Goal: Register for event/course

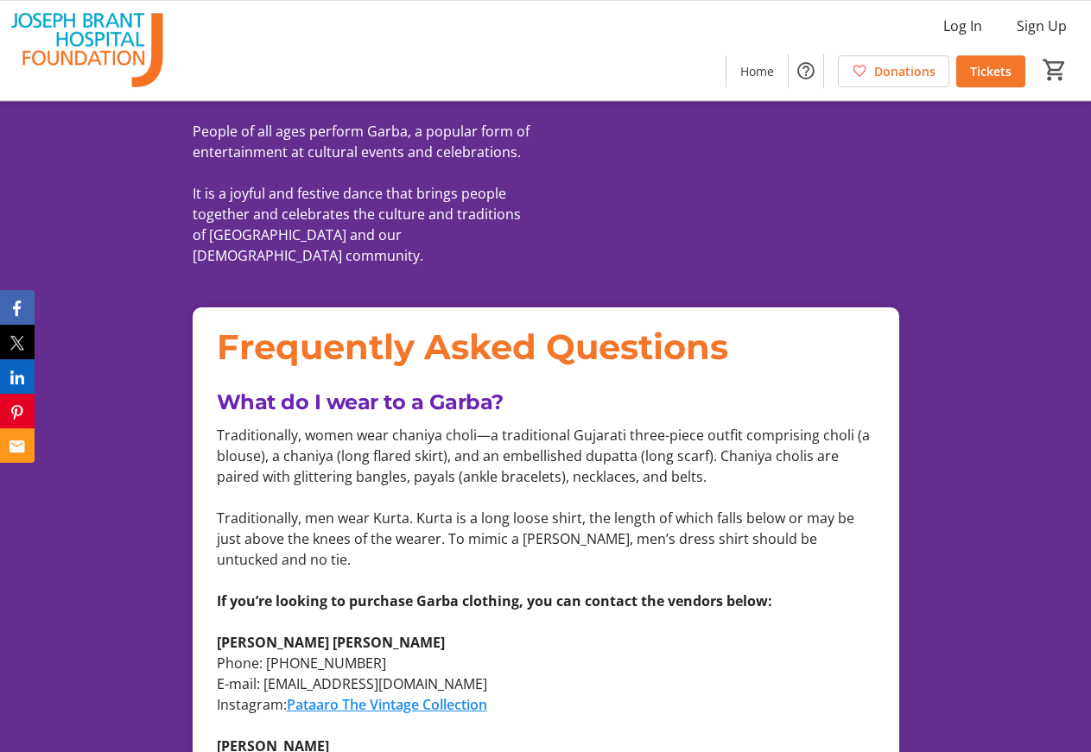
scroll to position [1586, 0]
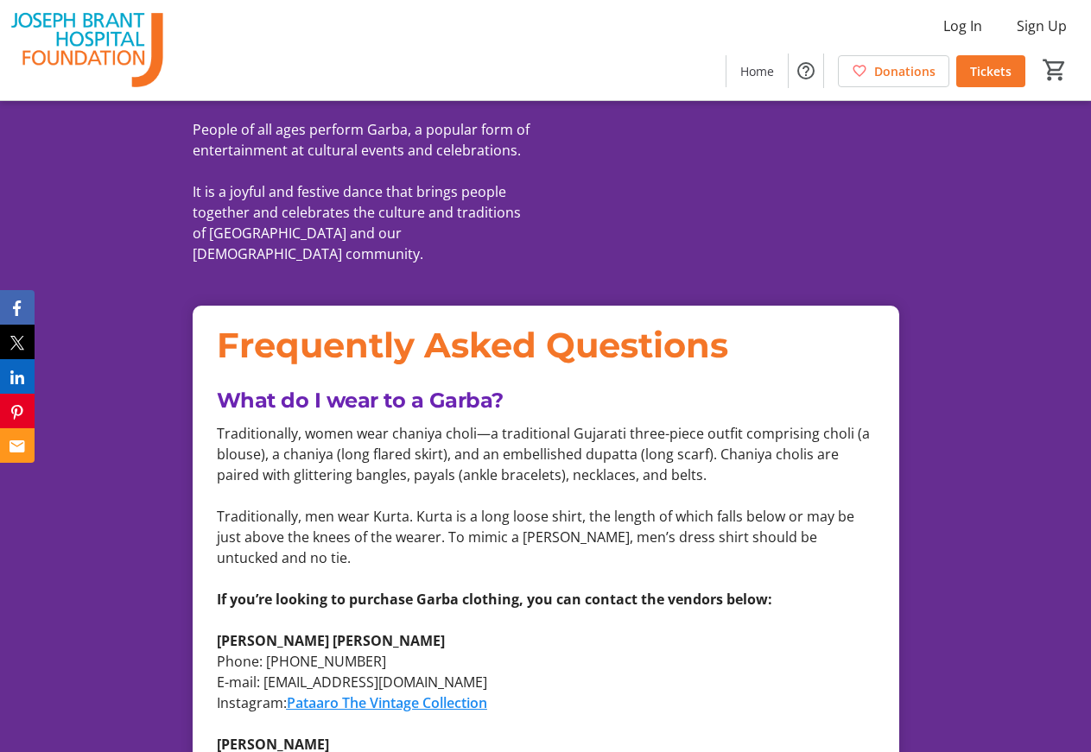
drag, startPoint x: 600, startPoint y: 259, endPoint x: 725, endPoint y: 263, distance: 124.4
click at [725, 320] on div "Frequently Asked Questions" at bounding box center [546, 346] width 658 height 52
click at [742, 320] on div "Frequently Asked Questions" at bounding box center [546, 346] width 658 height 52
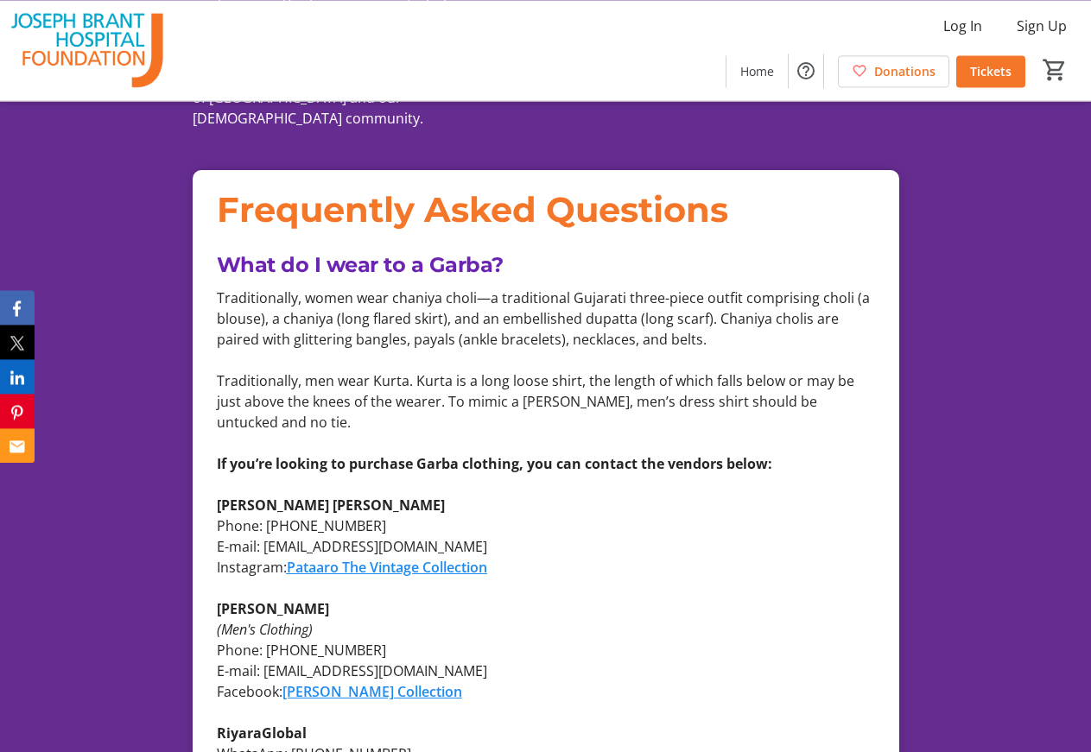
scroll to position [1762, 0]
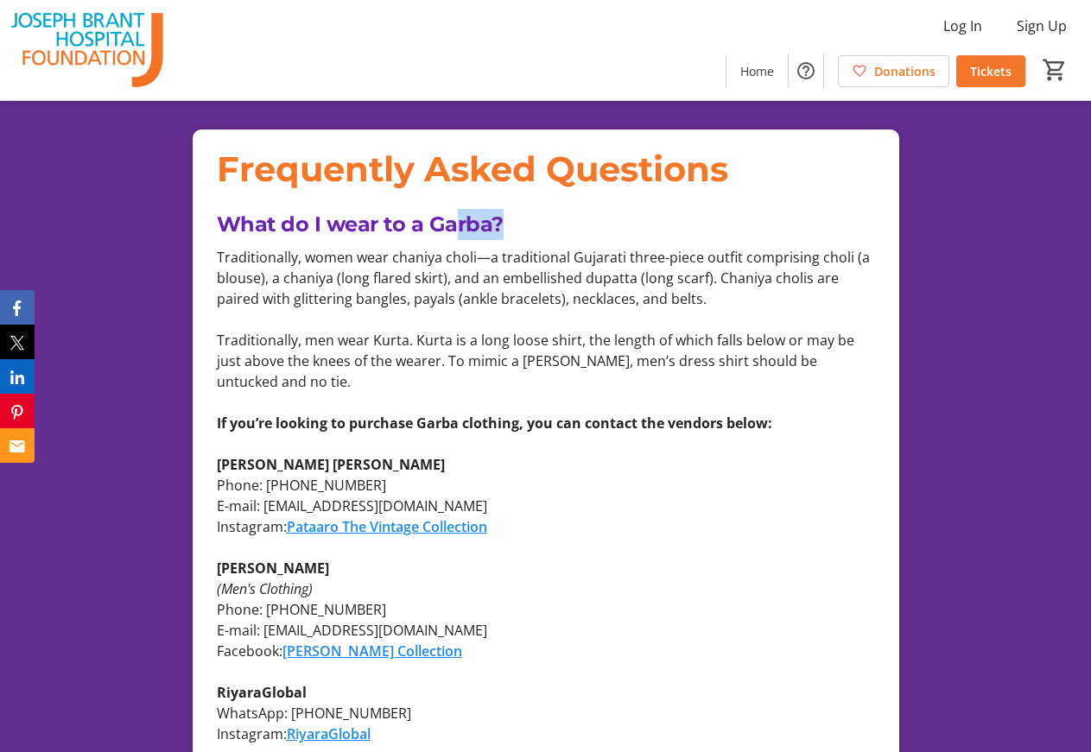
drag, startPoint x: 457, startPoint y: 136, endPoint x: 520, endPoint y: 149, distance: 64.5
click at [520, 209] on p "What do I wear to a Garba?" at bounding box center [546, 224] width 658 height 31
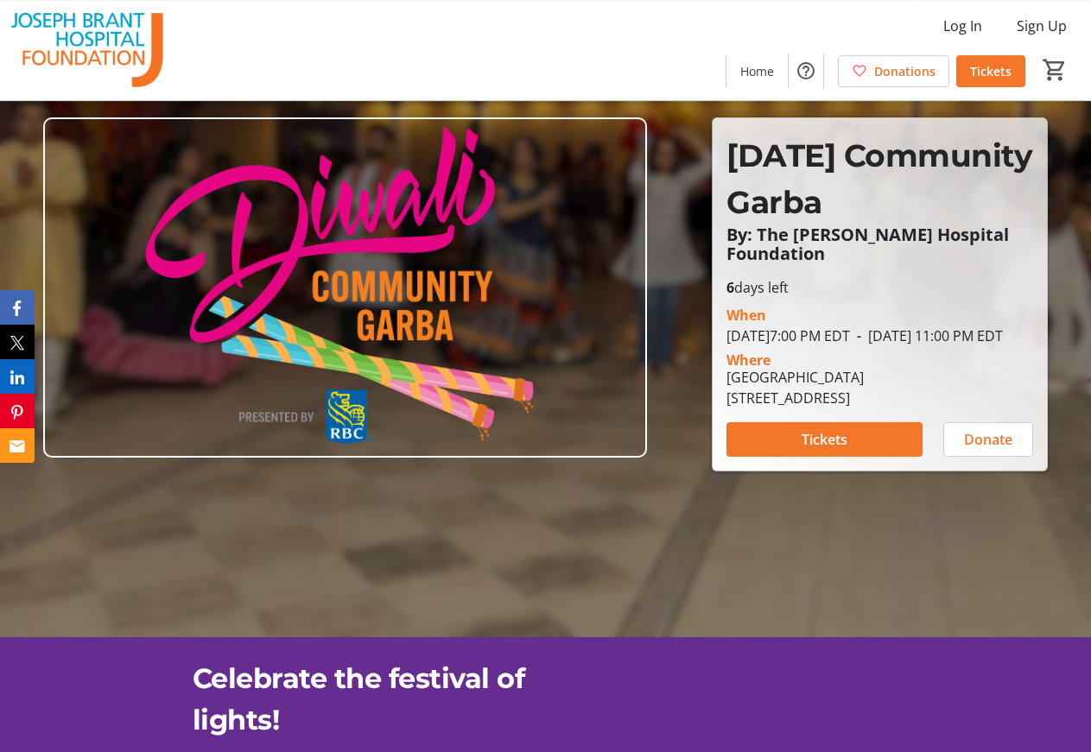
scroll to position [0, 0]
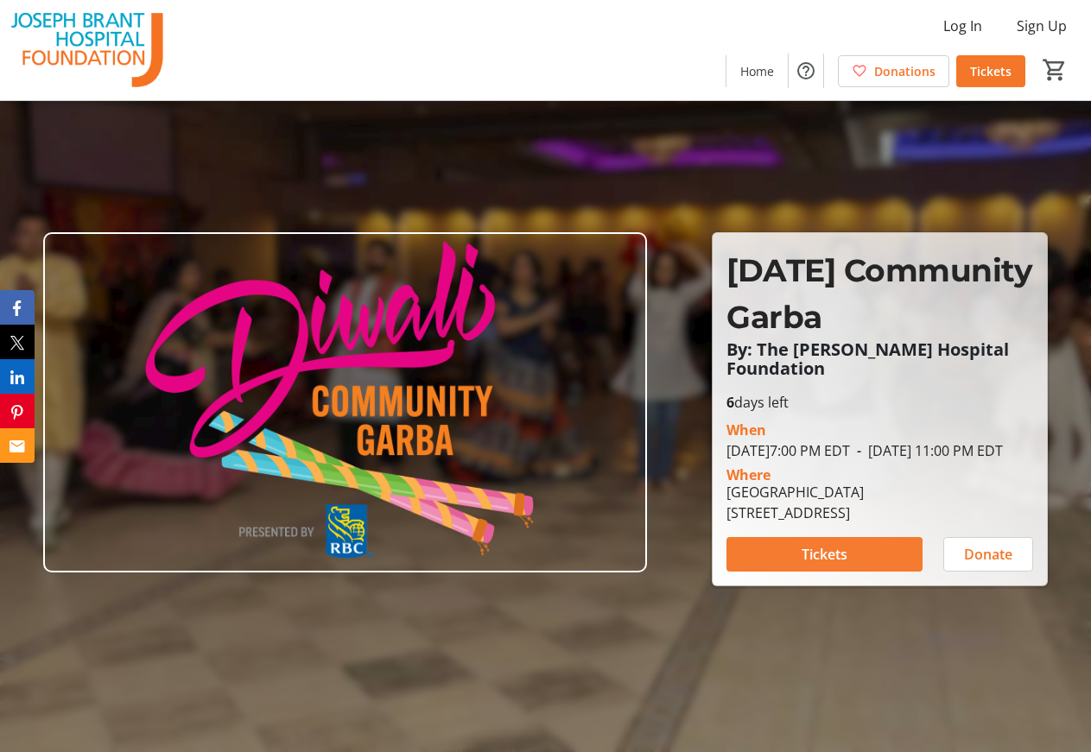
click at [888, 561] on span at bounding box center [824, 554] width 196 height 41
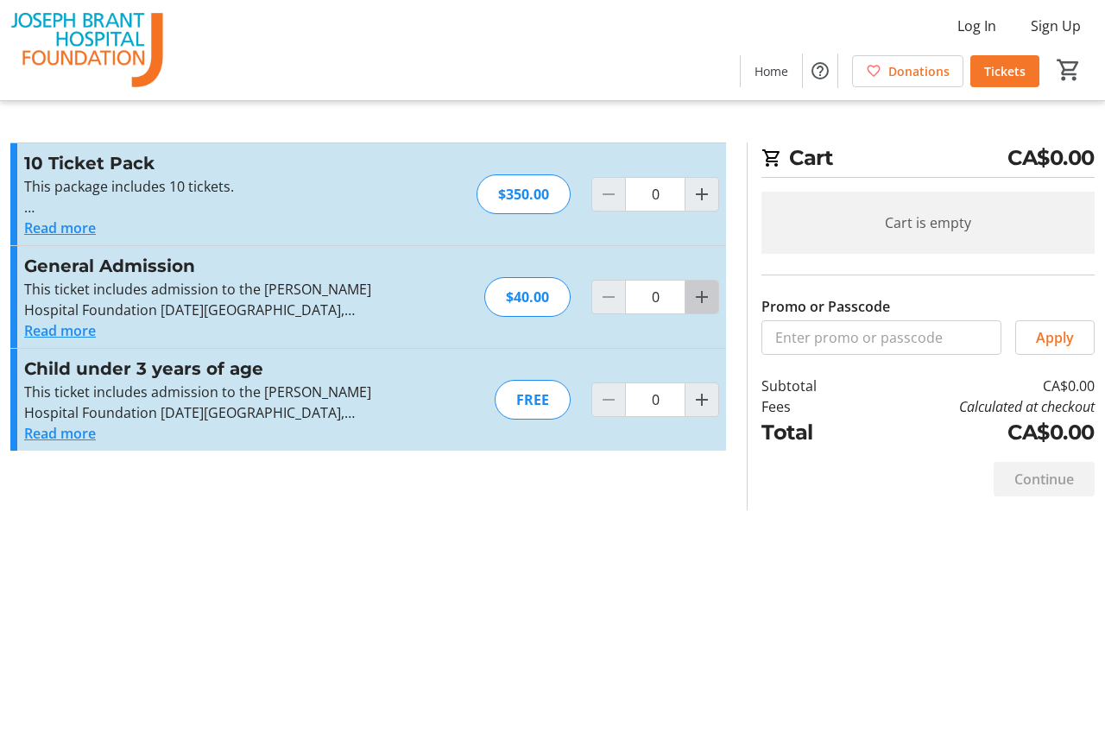
click at [692, 301] on mat-icon "Increment by one" at bounding box center [702, 297] width 21 height 21
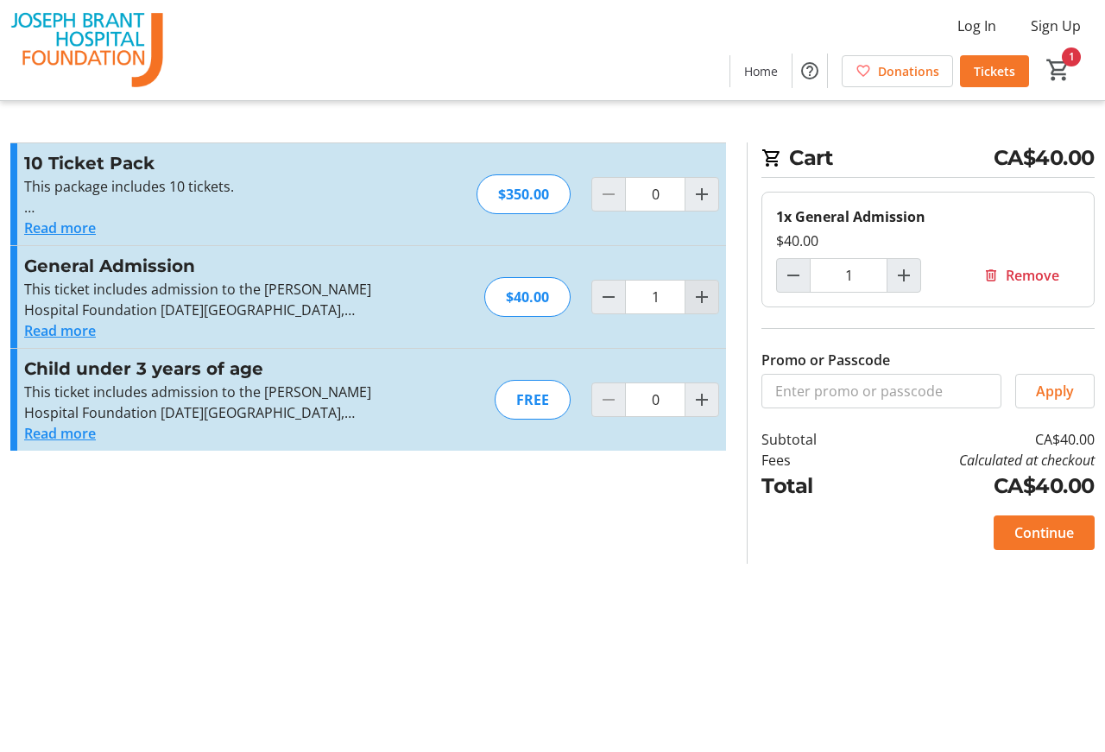
click at [692, 301] on mat-icon "Increment by one" at bounding box center [702, 297] width 21 height 21
type input "2"
click at [117, 47] on img at bounding box center [87, 50] width 154 height 86
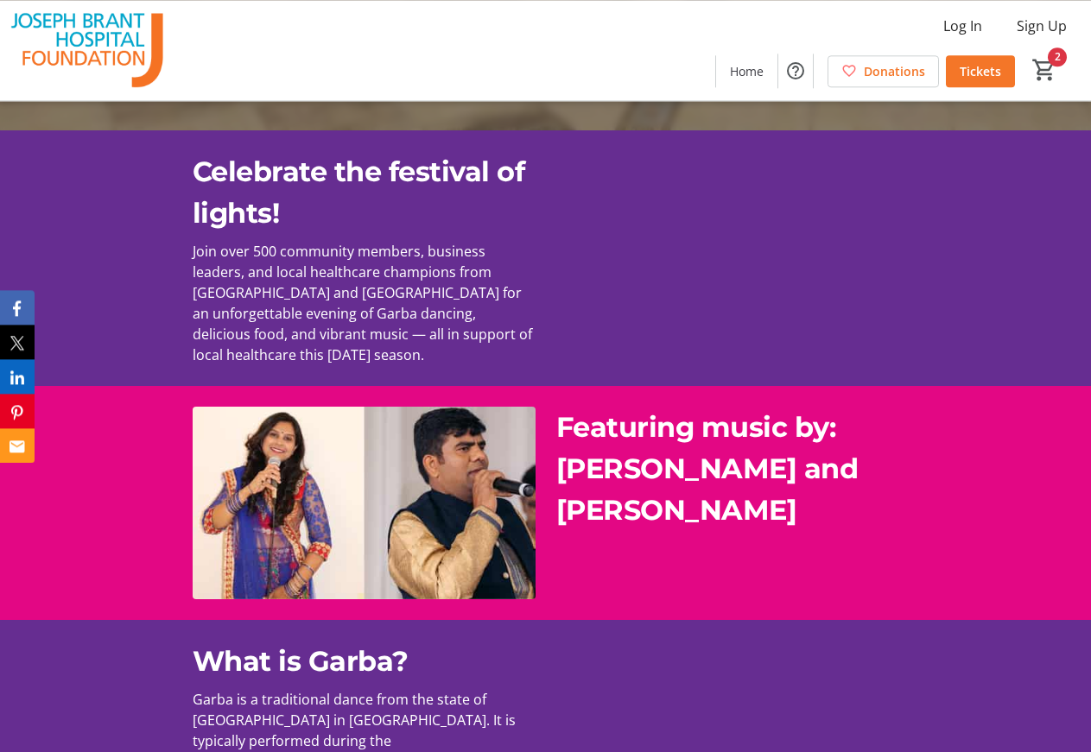
scroll to position [969, 0]
